Goal: Use online tool/utility: Utilize a website feature to perform a specific function

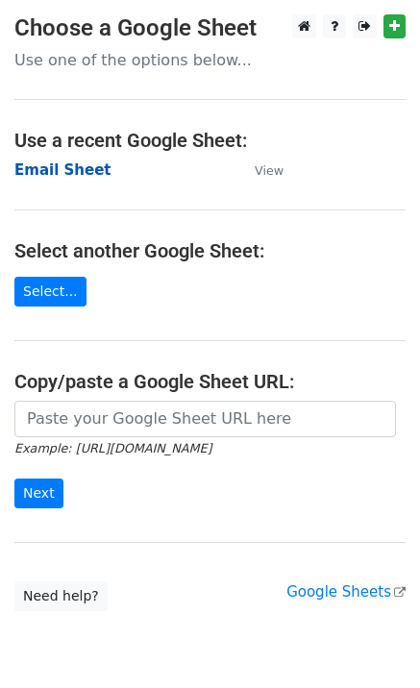
click at [77, 173] on strong "Email Sheet" at bounding box center [62, 169] width 97 height 17
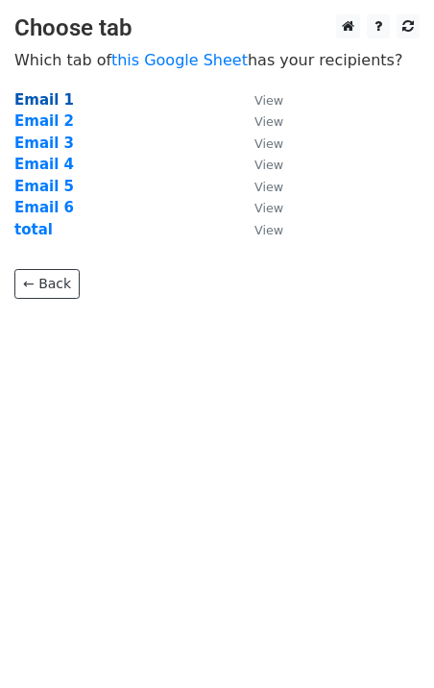
click at [52, 105] on strong "Email 1" at bounding box center [44, 99] width 60 height 17
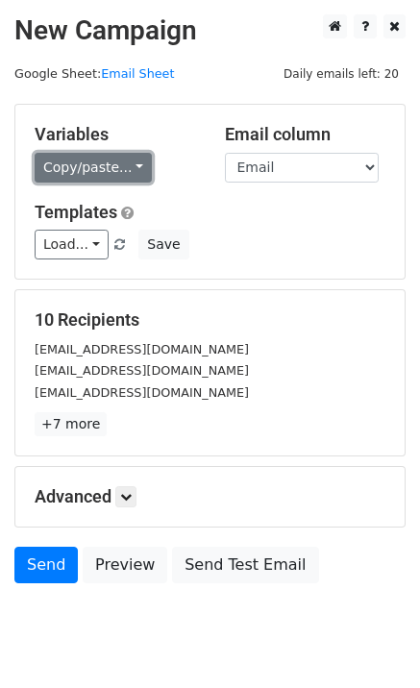
click at [118, 172] on link "Copy/paste..." at bounding box center [93, 168] width 117 height 30
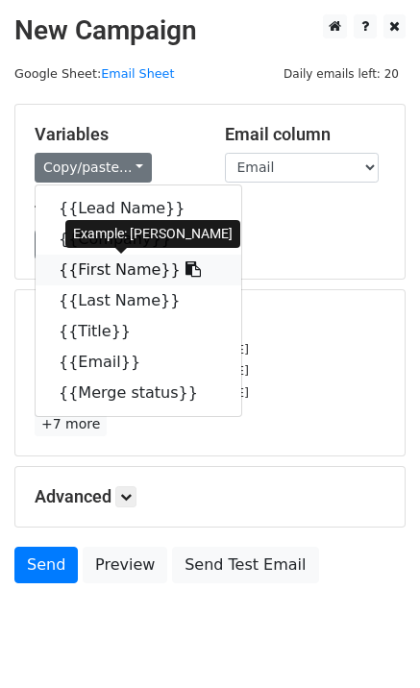
click at [120, 283] on link "{{First Name}}" at bounding box center [139, 270] width 206 height 31
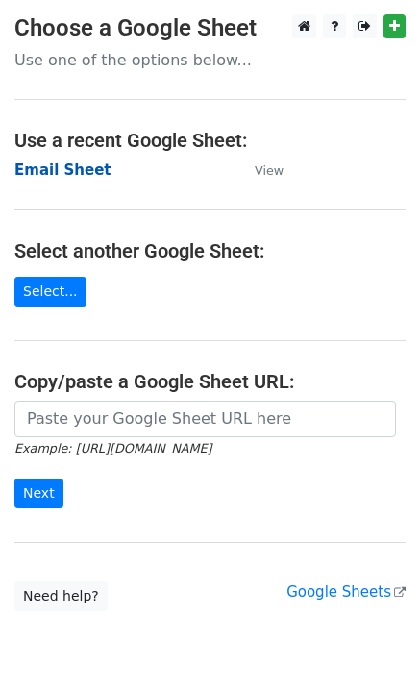
click at [70, 162] on strong "Email Sheet" at bounding box center [62, 169] width 97 height 17
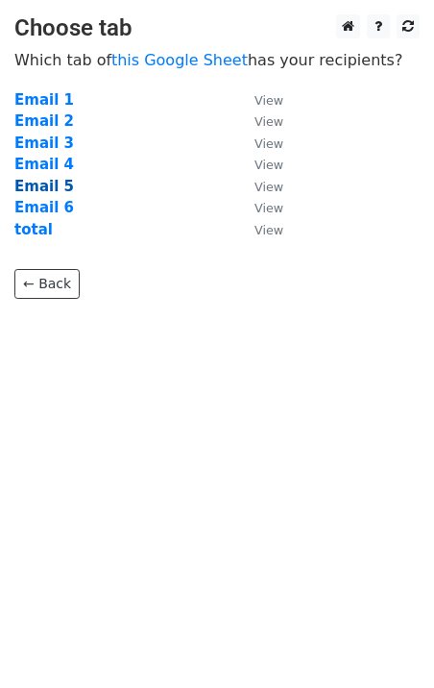
click at [41, 185] on strong "Email 5" at bounding box center [44, 186] width 60 height 17
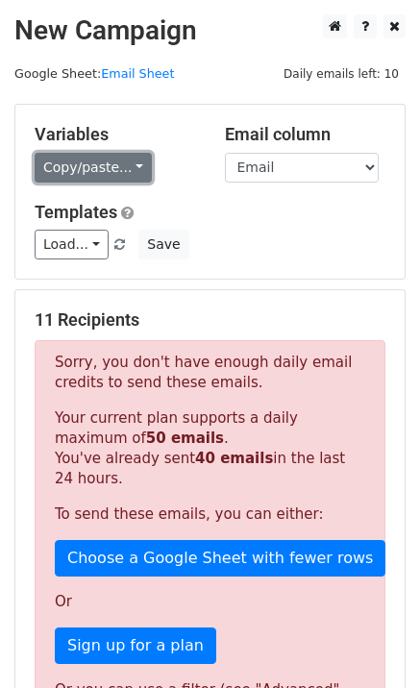
click at [114, 162] on link "Copy/paste..." at bounding box center [93, 168] width 117 height 30
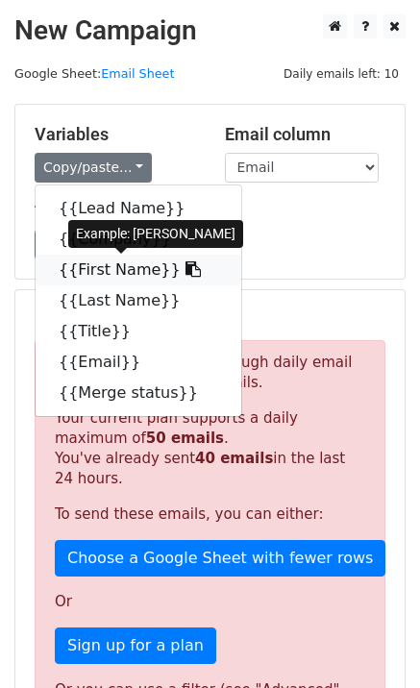
click at [97, 266] on link "{{First Name}}" at bounding box center [139, 270] width 206 height 31
